Goal: Task Accomplishment & Management: Manage account settings

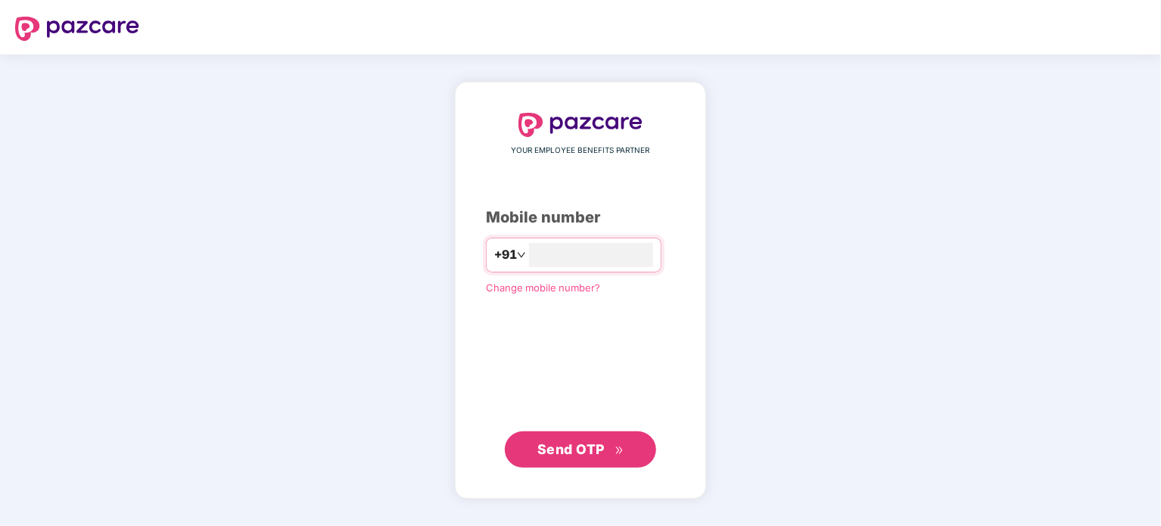
type input "**********"
click at [595, 460] on button "Send OTP" at bounding box center [580, 449] width 151 height 36
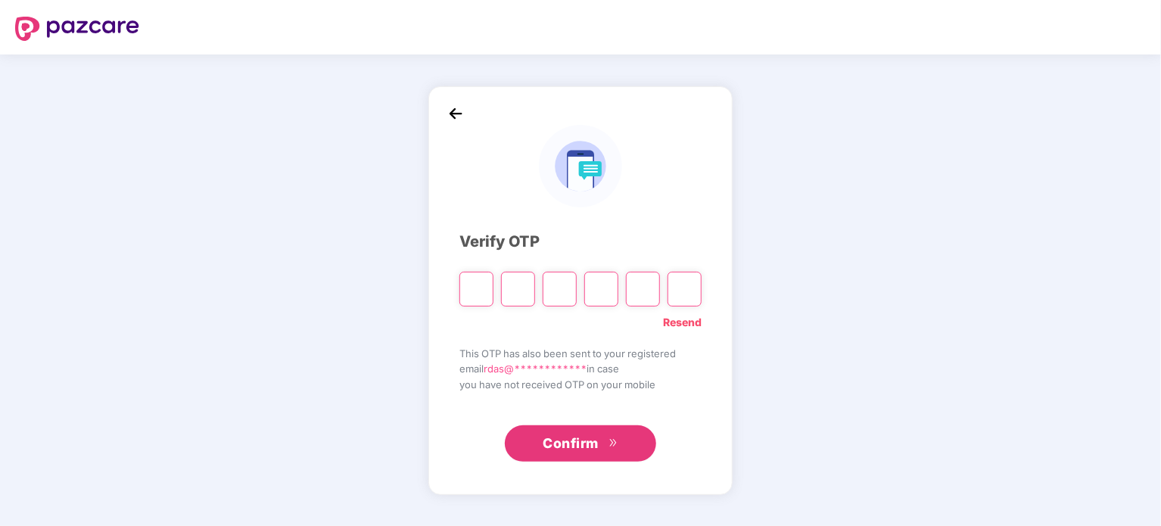
click at [687, 319] on link "Resend" at bounding box center [682, 322] width 39 height 17
click at [494, 298] on div at bounding box center [580, 283] width 242 height 45
click at [481, 291] on input "Please enter verification code. Digit 1" at bounding box center [476, 289] width 34 height 35
type input "*"
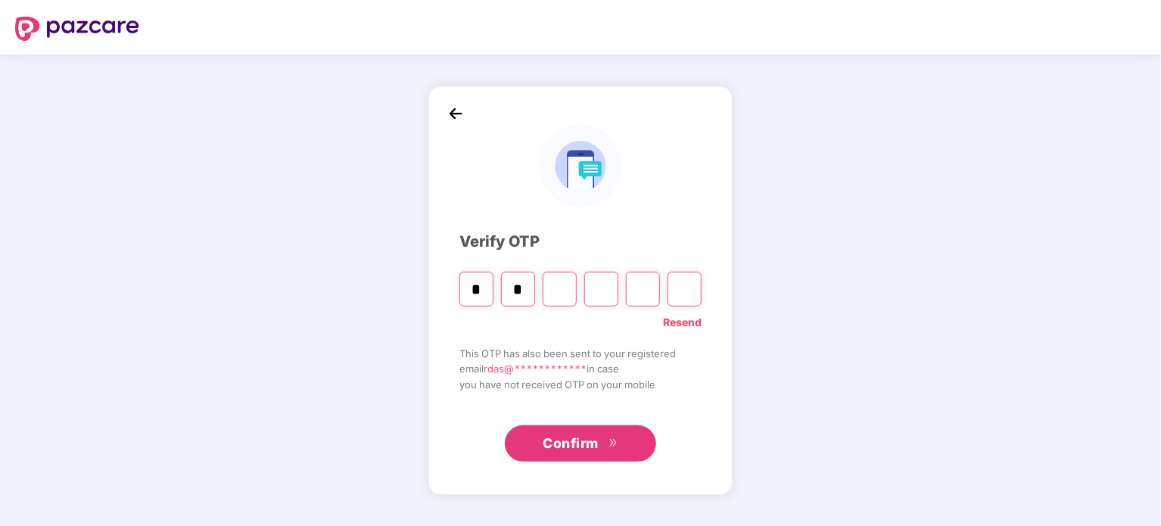
type input "*"
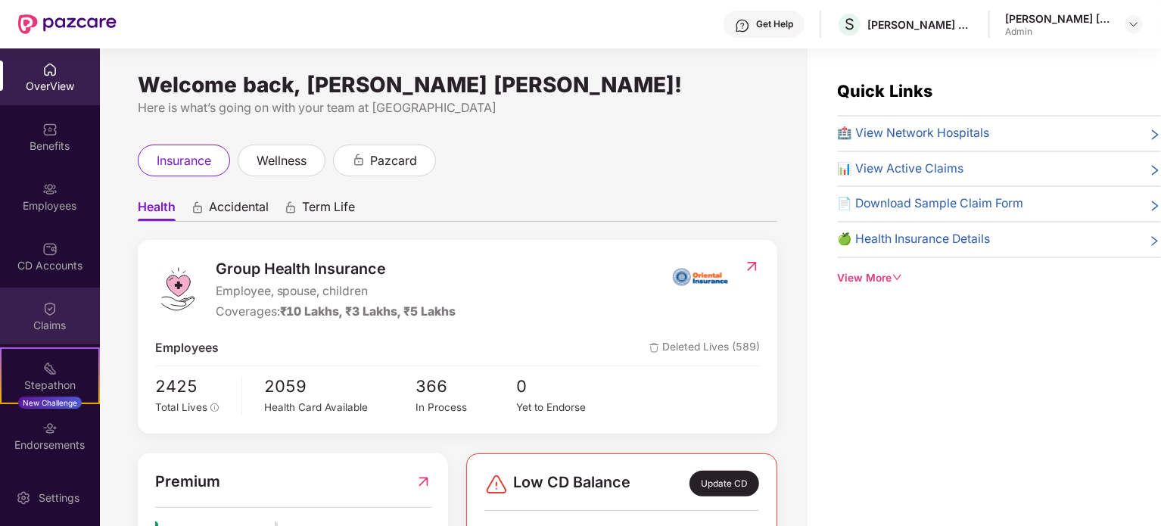
click at [54, 321] on div "Claims" at bounding box center [50, 325] width 100 height 15
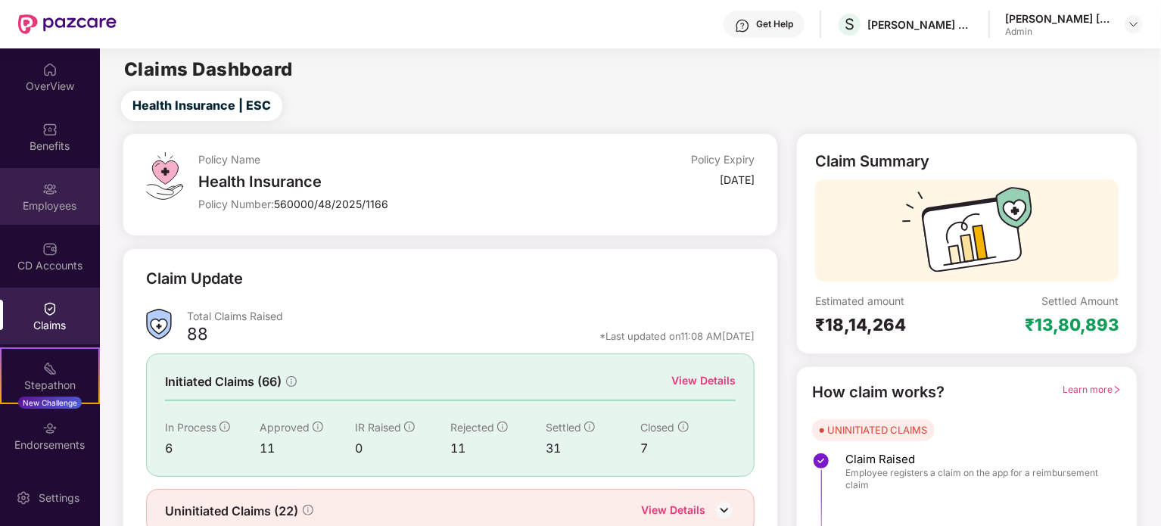
click at [39, 206] on div "Employees" at bounding box center [50, 205] width 100 height 15
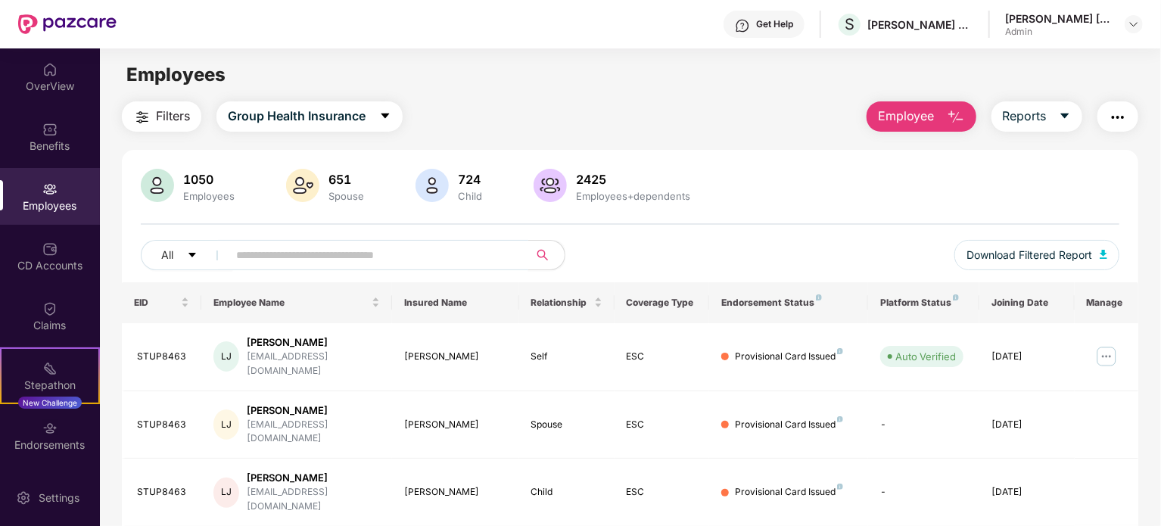
click at [230, 254] on span at bounding box center [373, 255] width 310 height 30
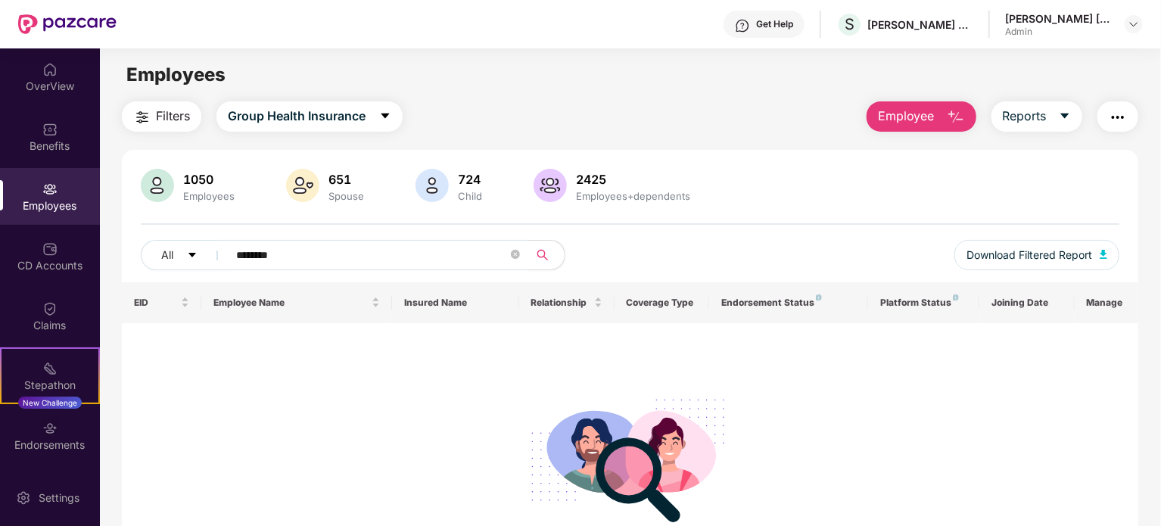
click at [275, 253] on input "********" at bounding box center [372, 255] width 272 height 23
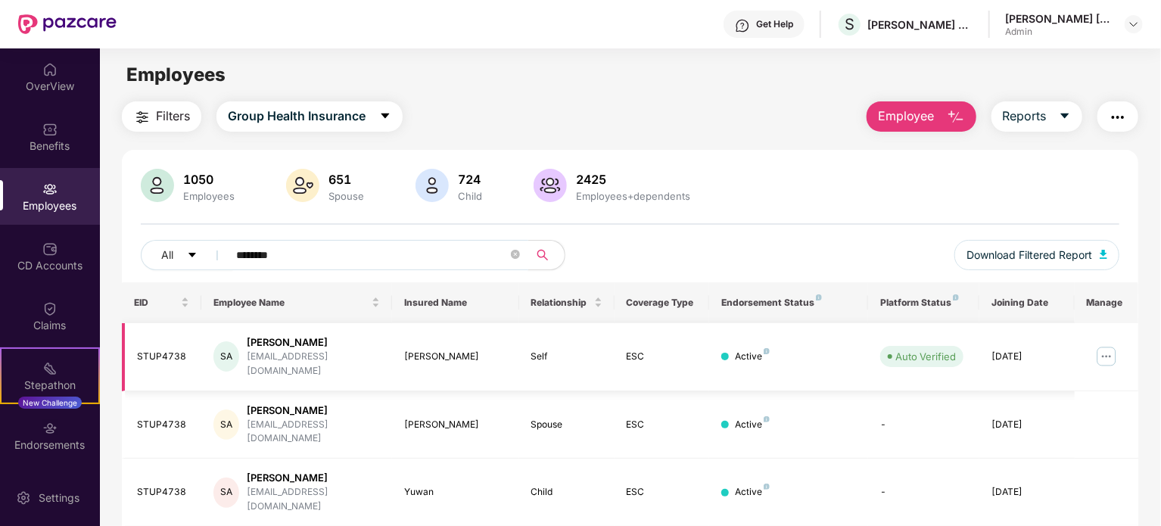
type input "********"
click at [1109, 348] on img at bounding box center [1106, 356] width 24 height 24
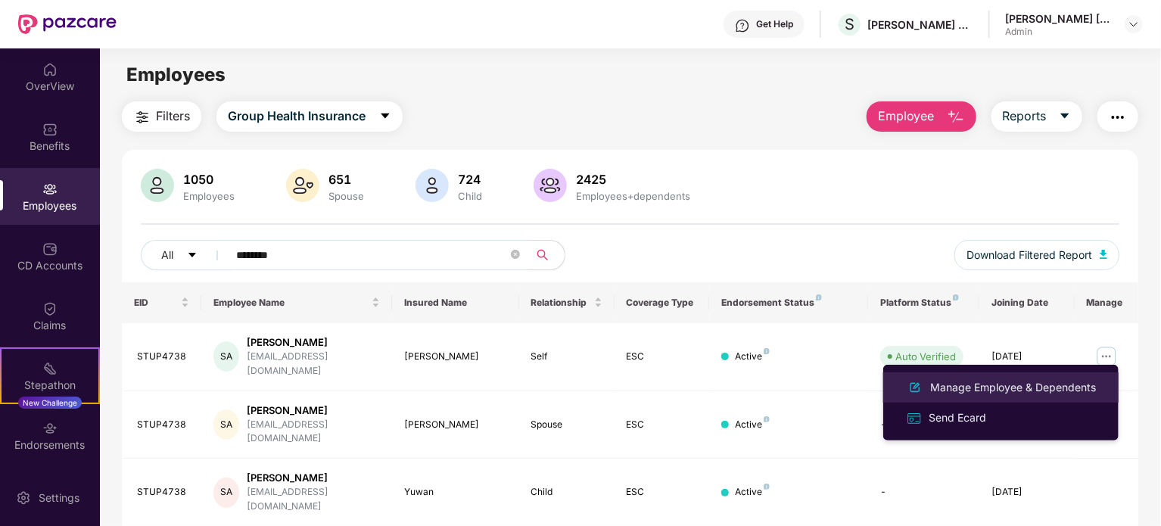
click at [998, 388] on div "Manage Employee & Dependents" at bounding box center [1013, 387] width 172 height 17
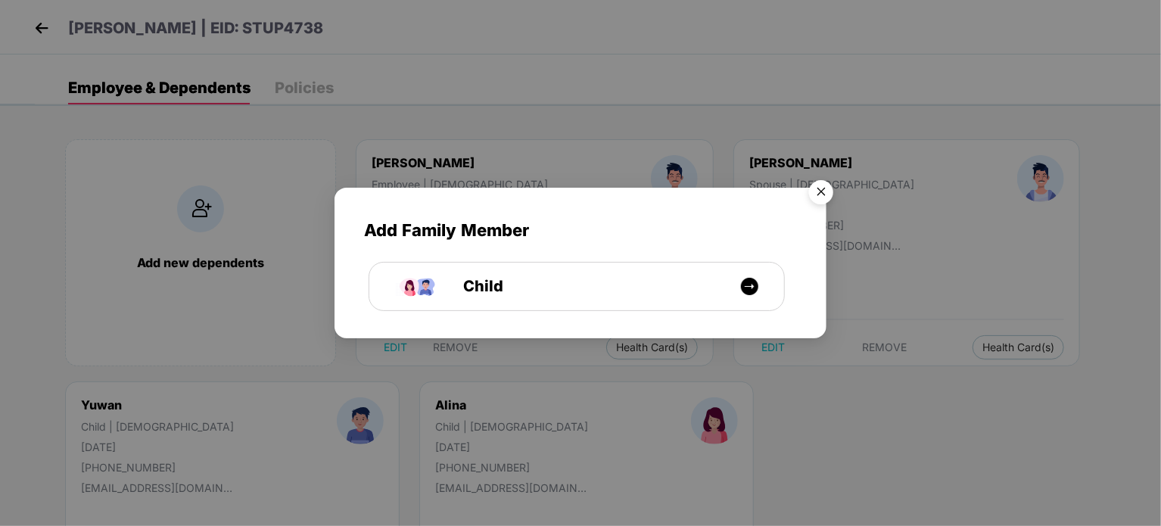
click at [820, 194] on img "Close" at bounding box center [821, 194] width 42 height 42
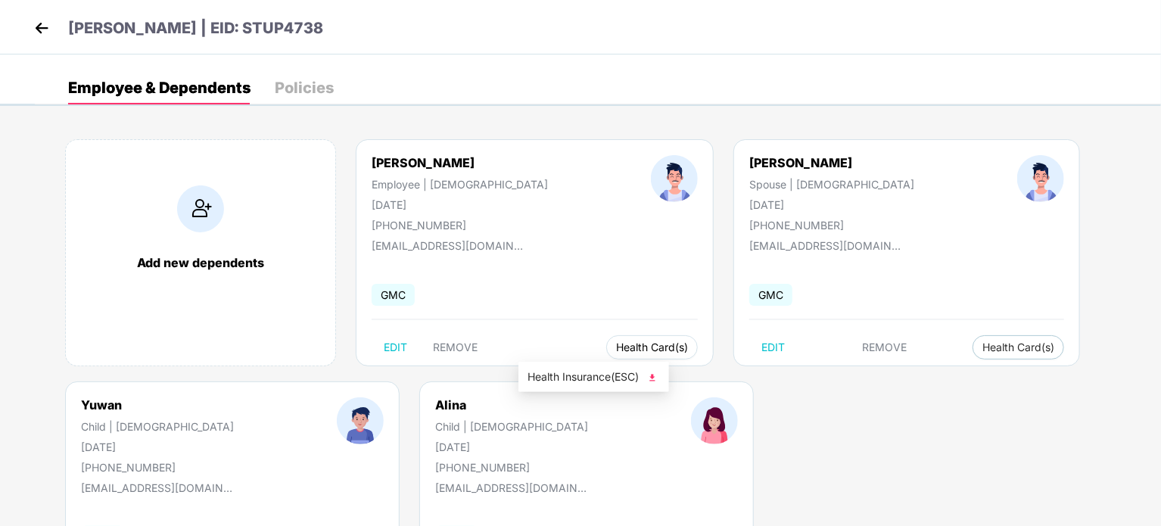
click at [616, 347] on span "Health Card(s)" at bounding box center [652, 348] width 72 height 8
click at [652, 379] on img at bounding box center [652, 377] width 15 height 15
click at [954, 381] on li "Health Insurance(ESC)" at bounding box center [884, 377] width 151 height 24
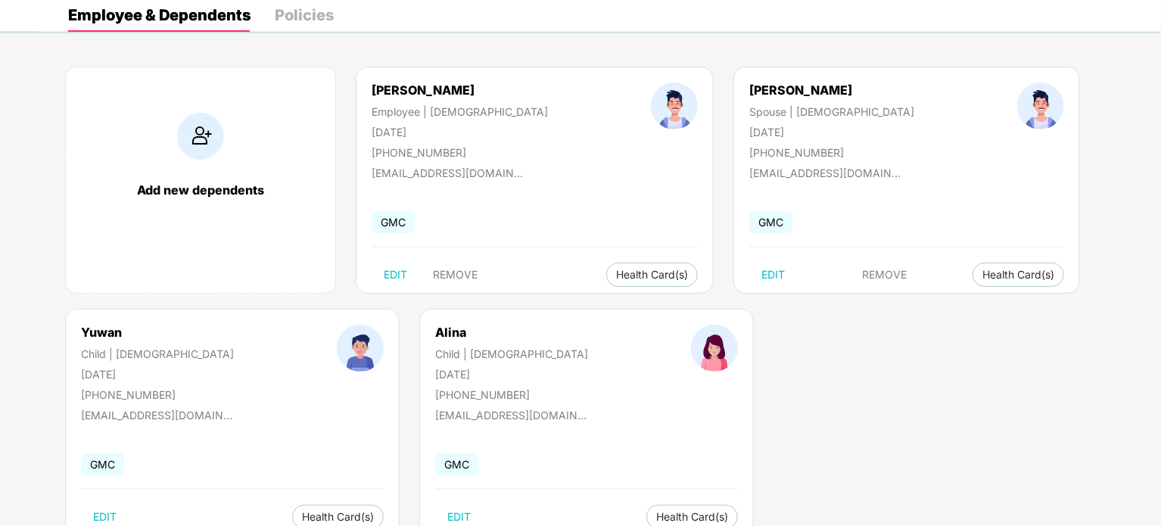
scroll to position [120, 0]
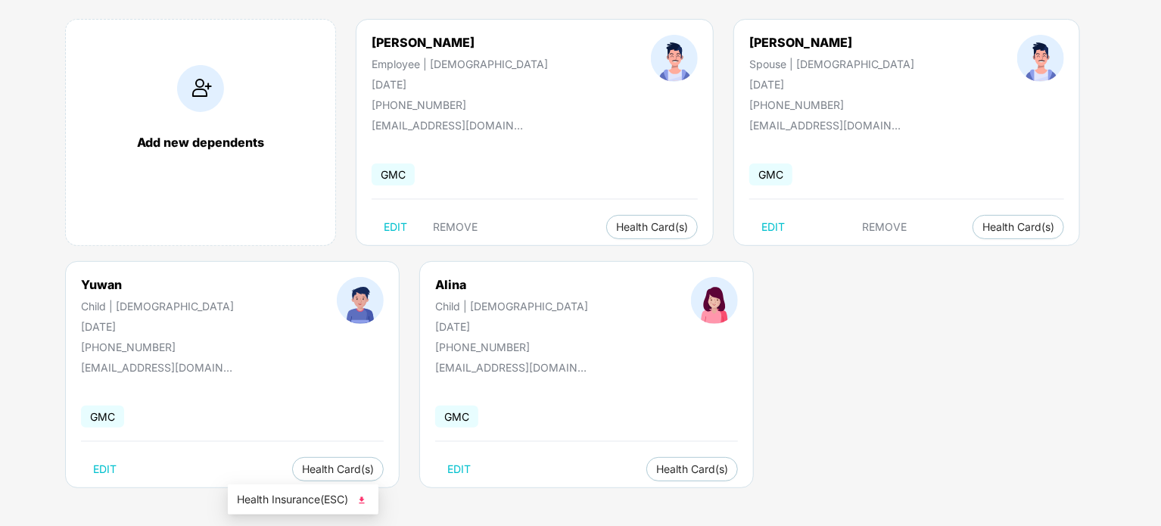
click at [360, 496] on img at bounding box center [361, 500] width 15 height 15
click at [660, 501] on img at bounding box center [652, 500] width 15 height 15
click at [397, 223] on span "EDIT" at bounding box center [395, 227] width 23 height 12
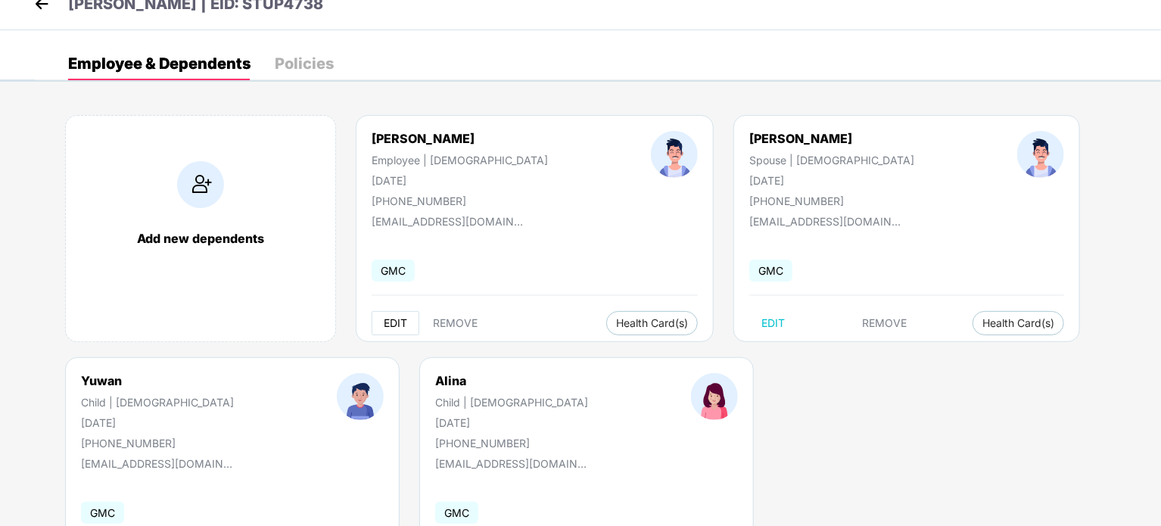
select select "****"
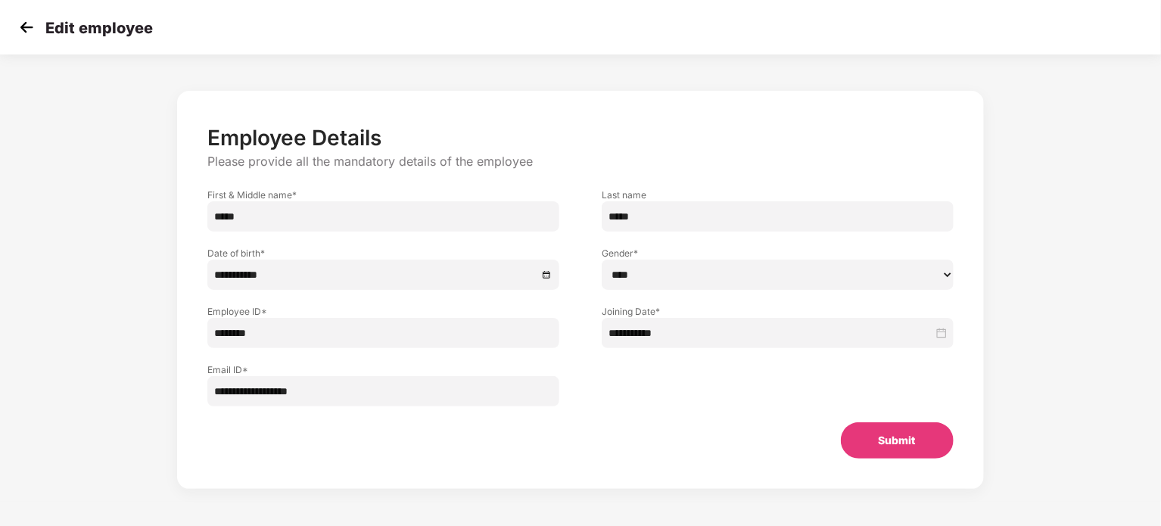
click at [911, 437] on button "Submit" at bounding box center [897, 440] width 113 height 36
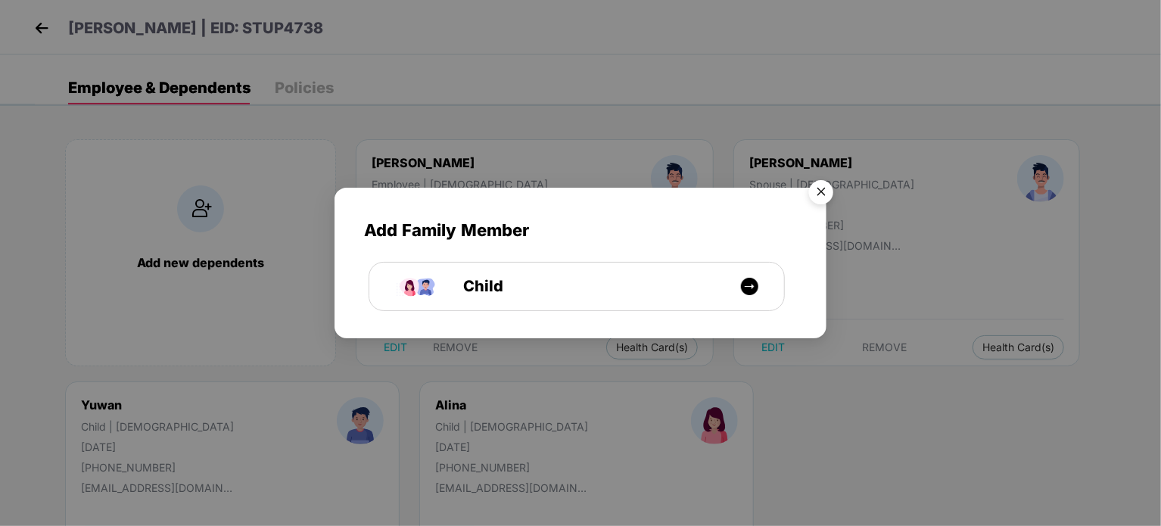
click at [824, 190] on img "Close" at bounding box center [821, 194] width 42 height 42
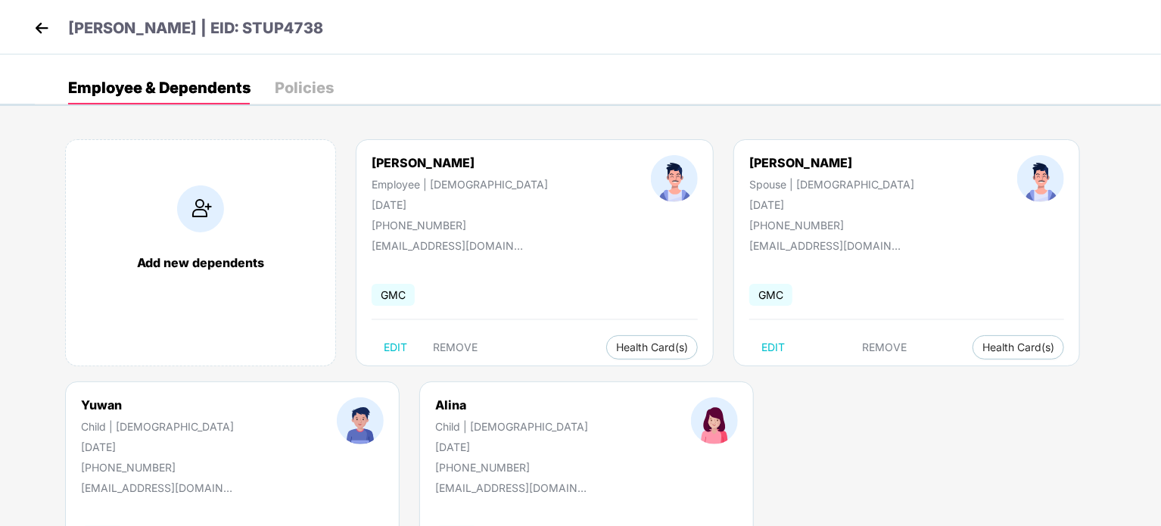
click at [407, 231] on div "[PHONE_NUMBER]" at bounding box center [460, 225] width 176 height 13
drag, startPoint x: 456, startPoint y: 222, endPoint x: 413, endPoint y: 222, distance: 43.9
click at [413, 222] on div "[PERSON_NAME] Employee | [DEMOGRAPHIC_DATA] [DATE] [PHONE_NUMBER]" at bounding box center [459, 193] width 279 height 76
click at [454, 217] on div "[PERSON_NAME] Employee | [DEMOGRAPHIC_DATA] [DATE] [PHONE_NUMBER]" at bounding box center [459, 193] width 279 height 76
drag, startPoint x: 456, startPoint y: 221, endPoint x: 369, endPoint y: 217, distance: 86.4
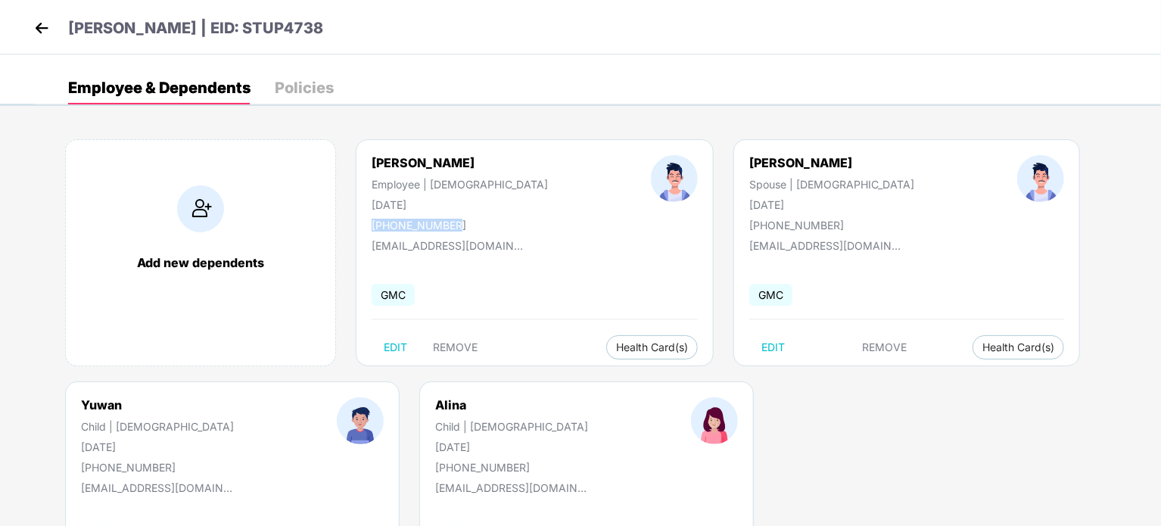
click at [369, 217] on div "[PERSON_NAME] Employee | [DEMOGRAPHIC_DATA] [DATE] [PHONE_NUMBER]" at bounding box center [459, 193] width 279 height 76
copy div "[PHONE_NUMBER]"
